Goal: Obtain resource: Download file/media

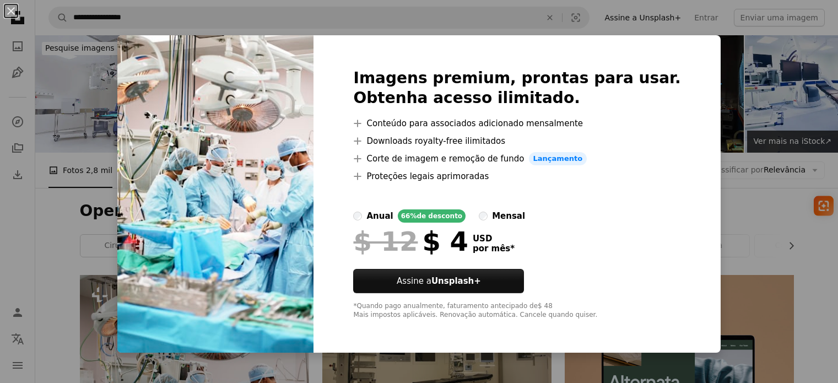
scroll to position [259, 0]
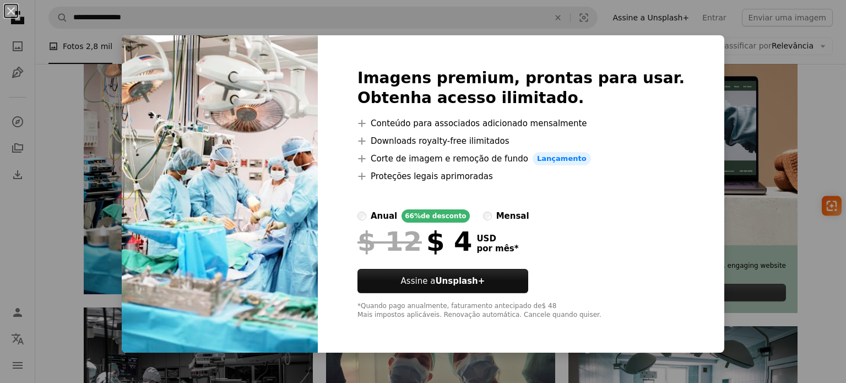
click at [124, 177] on div "An X shape Imagens premium, prontas para usar. Obtenha acesso ilimitado. A plus…" at bounding box center [423, 191] width 846 height 383
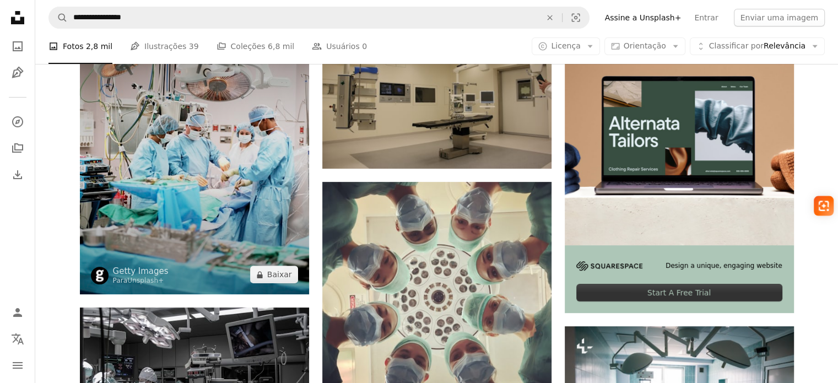
click at [124, 178] on img at bounding box center [194, 155] width 229 height 278
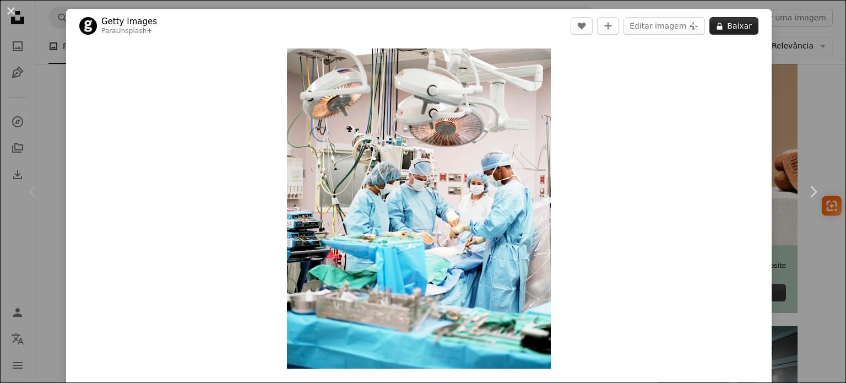
click at [724, 28] on button "A lock Baixar" at bounding box center [733, 26] width 49 height 18
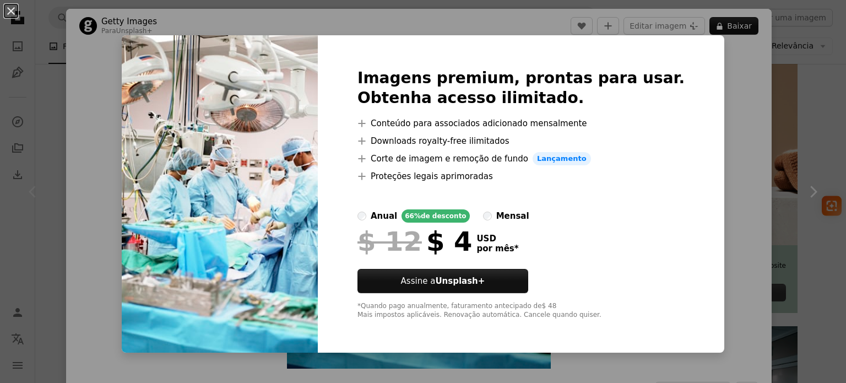
click at [627, 61] on div "Imagens premium, prontas para usar. Obtenha acesso ilimitado. A plus sign Conte…" at bounding box center [521, 193] width 406 height 317
click at [79, 101] on div "An X shape Imagens premium, prontas para usar. Obtenha acesso ilimitado. A plus…" at bounding box center [423, 191] width 846 height 383
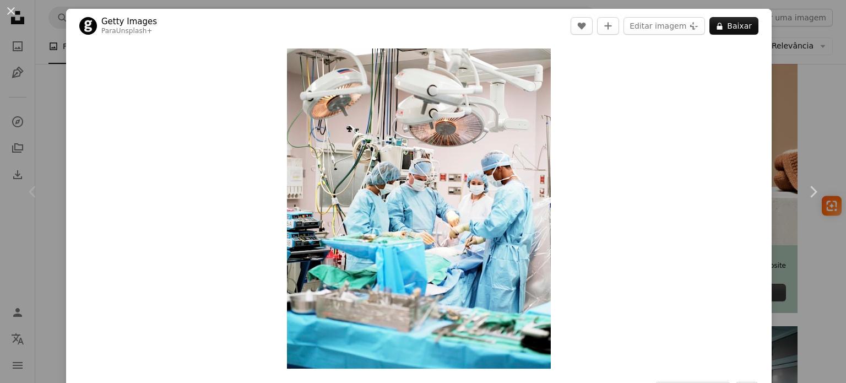
click at [800, 86] on div "An X shape Chevron left Chevron right Getty Images Para Unsplash+ A heart A plu…" at bounding box center [423, 191] width 846 height 383
